Goal: Transaction & Acquisition: Purchase product/service

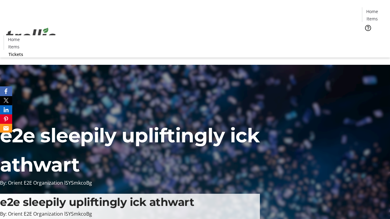
click at [367, 35] on span "Tickets" at bounding box center [374, 38] width 15 height 6
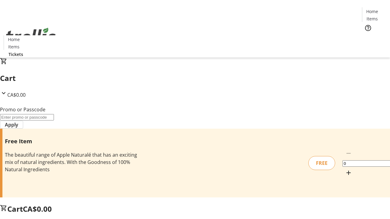
click at [345, 169] on mat-icon "Increment by one" at bounding box center [348, 172] width 7 height 7
type input "1"
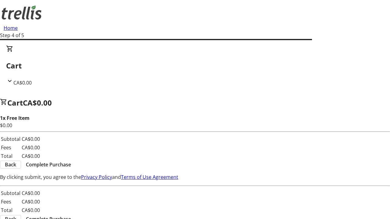
click at [71, 161] on span "Complete Purchase" at bounding box center [48, 164] width 45 height 7
